Goal: Transaction & Acquisition: Obtain resource

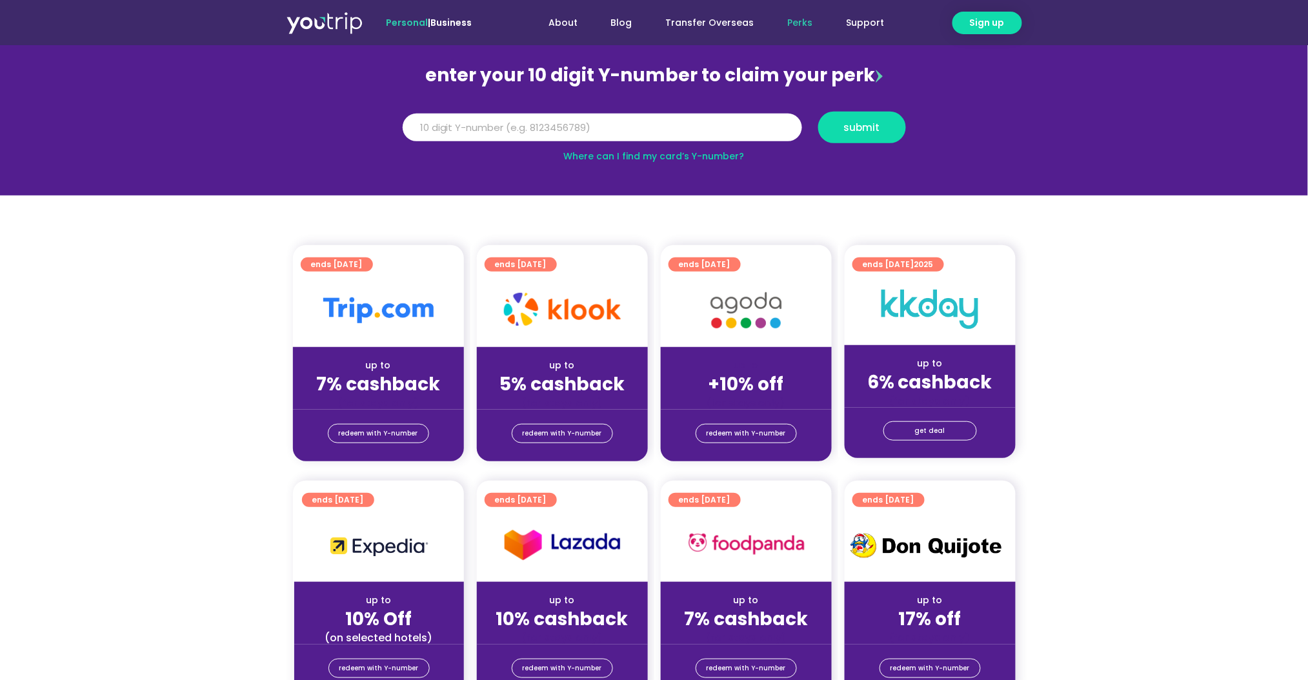
scroll to position [167, 0]
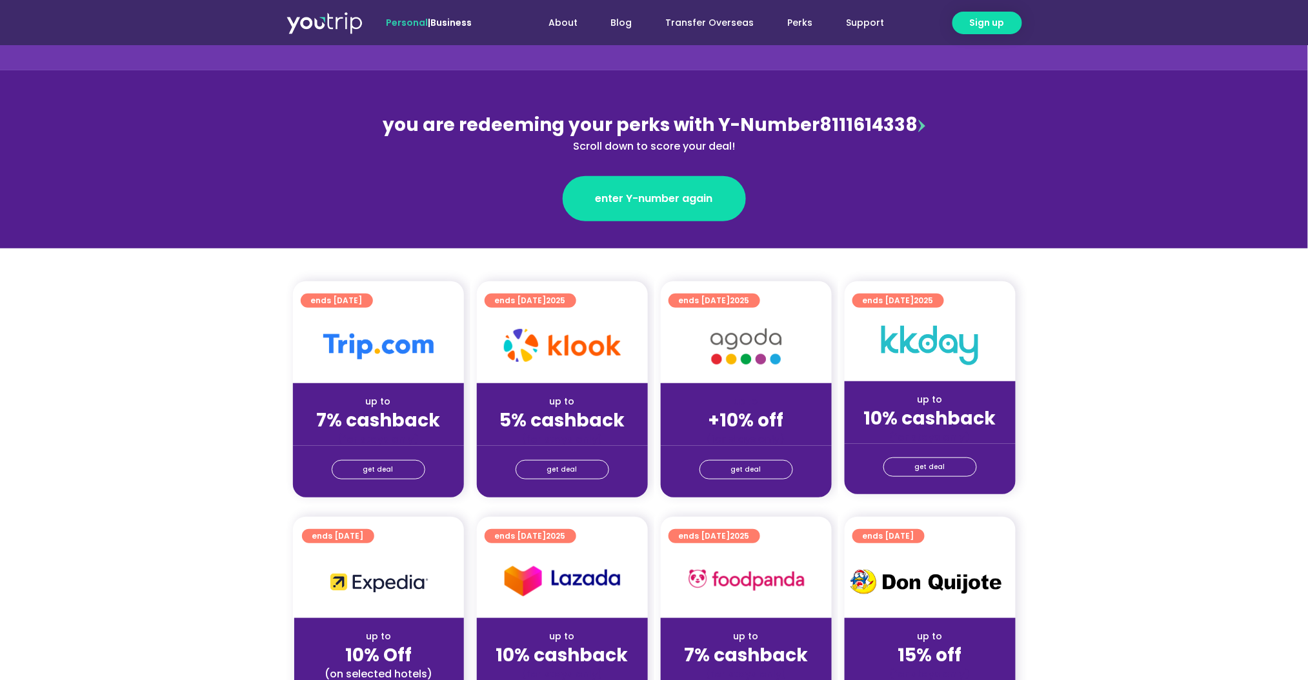
scroll to position [107, 0]
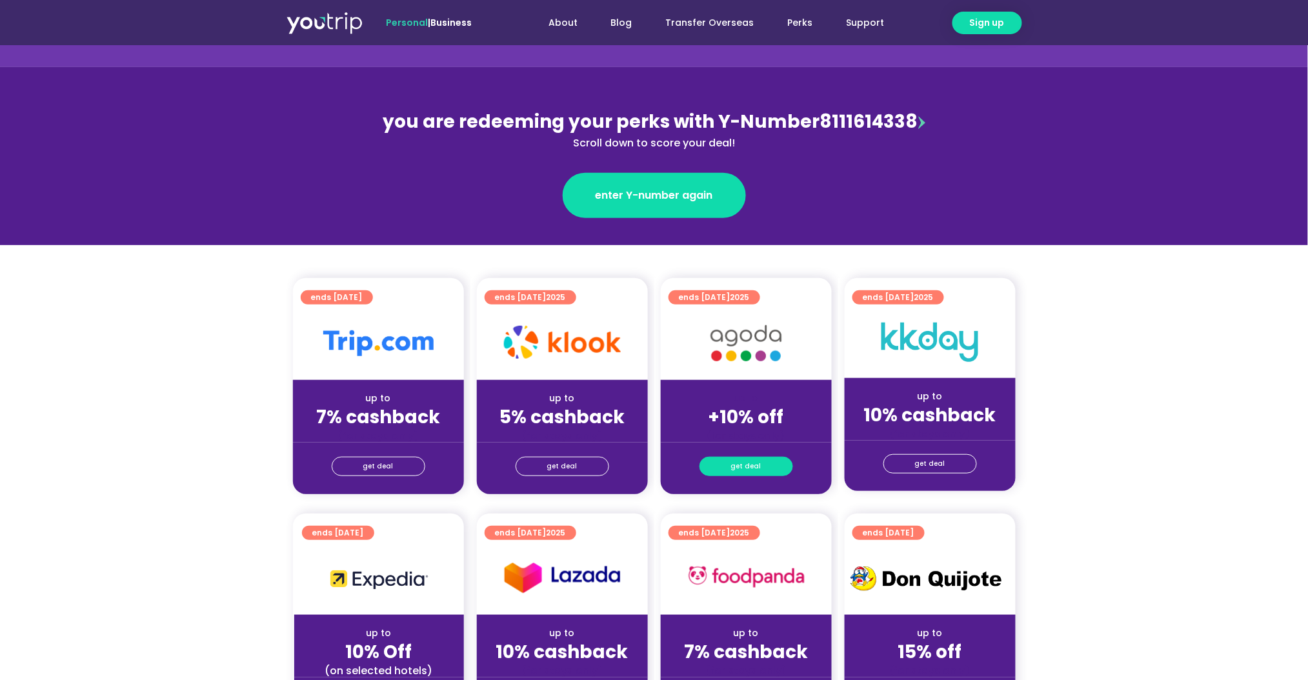
click at [748, 470] on span "get deal" at bounding box center [746, 467] width 30 height 18
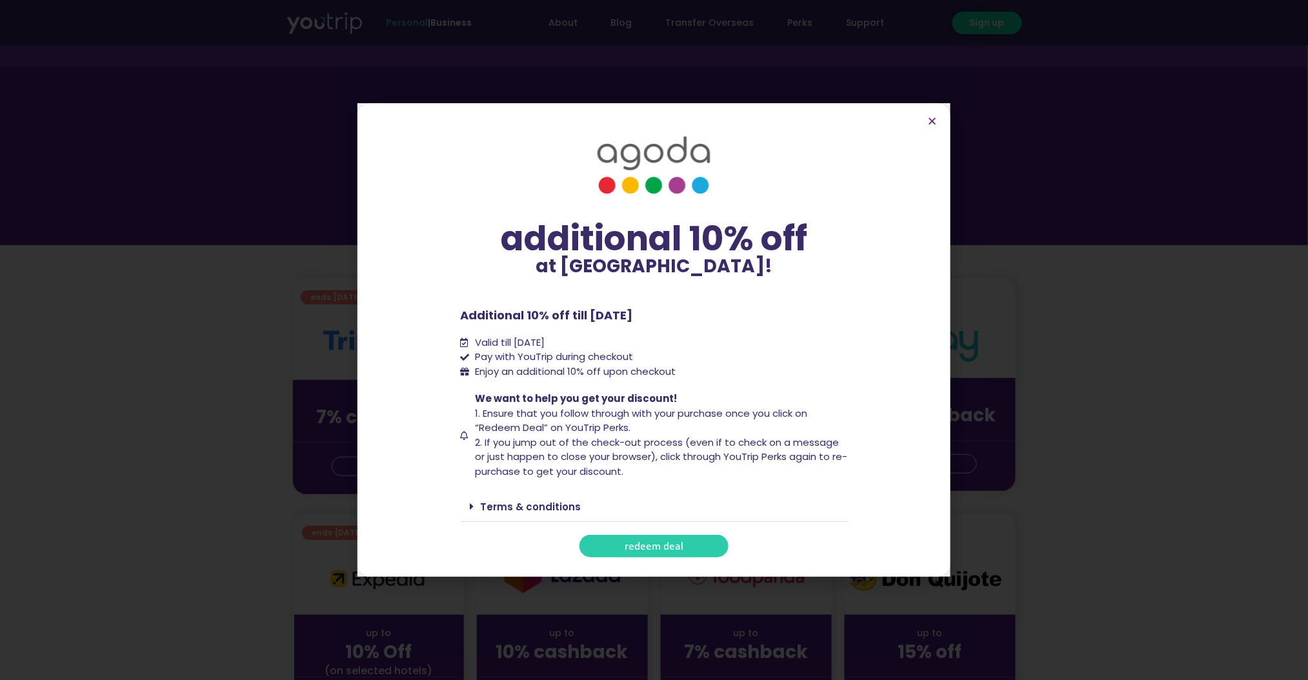
click at [538, 507] on link "Terms & conditions" at bounding box center [531, 507] width 101 height 14
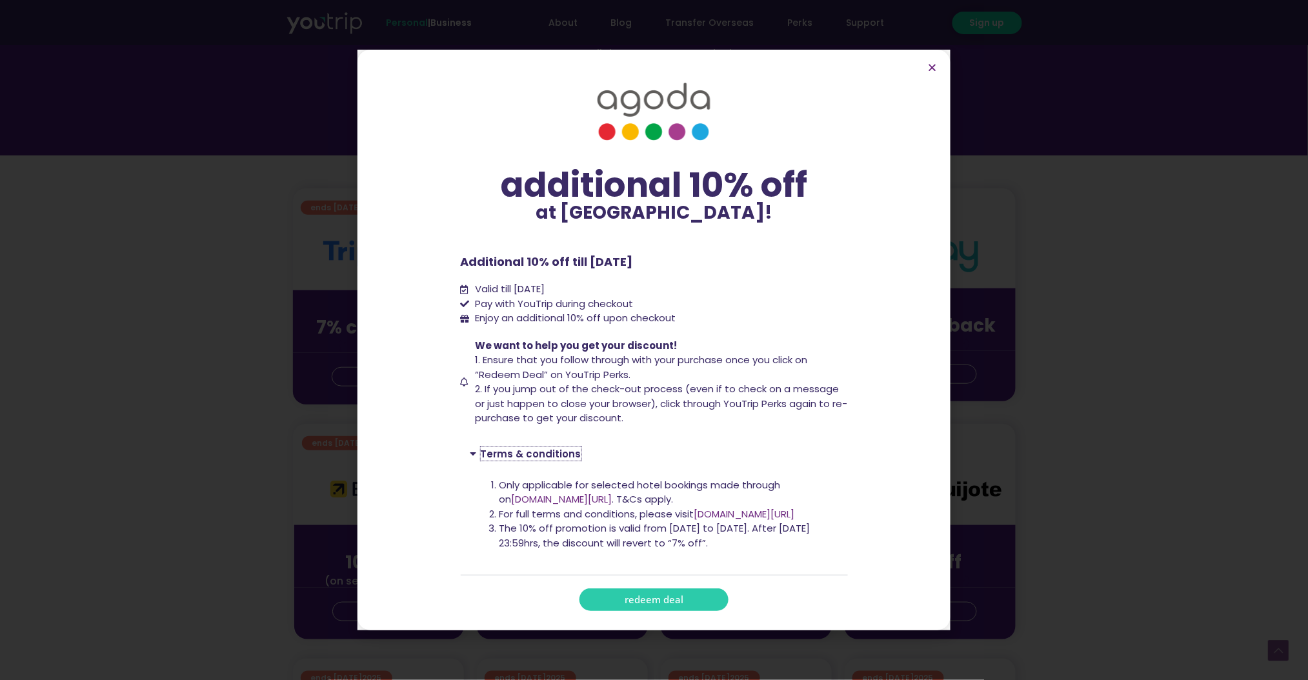
scroll to position [200, 0]
click at [689, 600] on link "redeem deal" at bounding box center [654, 600] width 149 height 23
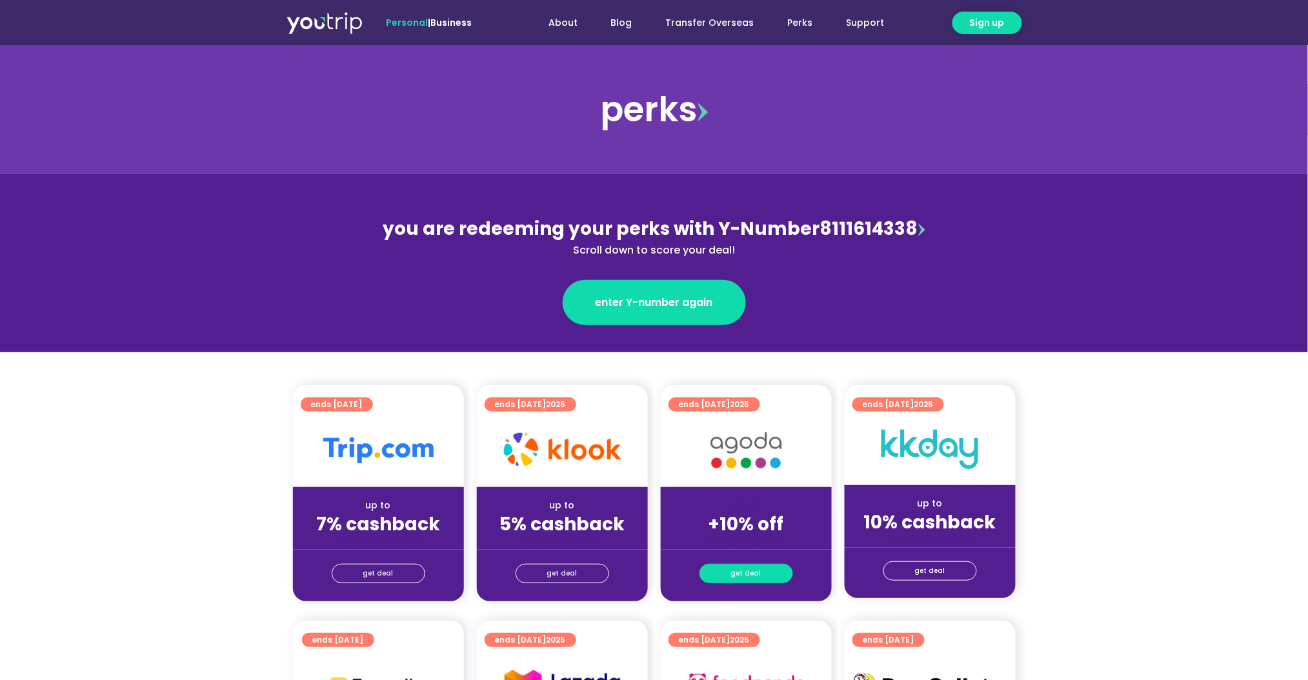
click at [749, 567] on span "get deal" at bounding box center [746, 574] width 30 height 18
